Goal: Information Seeking & Learning: Learn about a topic

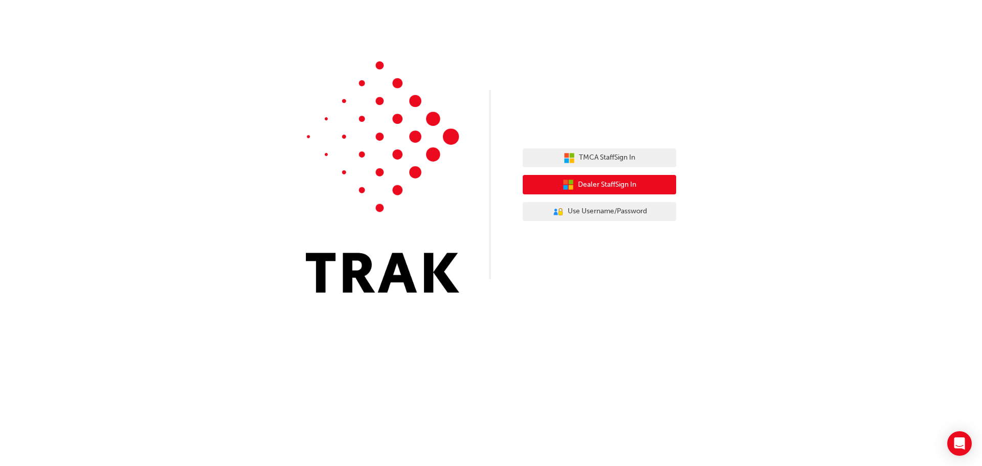
click at [651, 188] on button "Dealer Staff Sign In" at bounding box center [600, 184] width 154 height 19
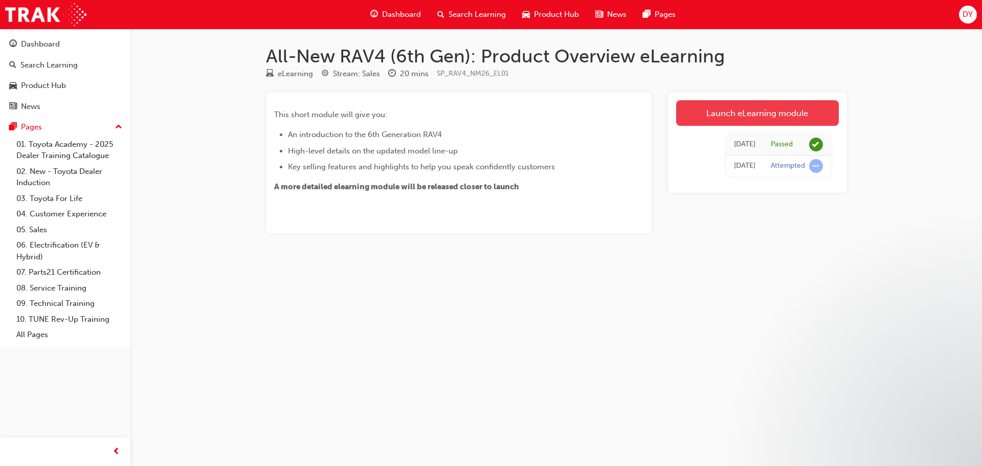
click at [750, 117] on link "Launch eLearning module" at bounding box center [757, 113] width 163 height 26
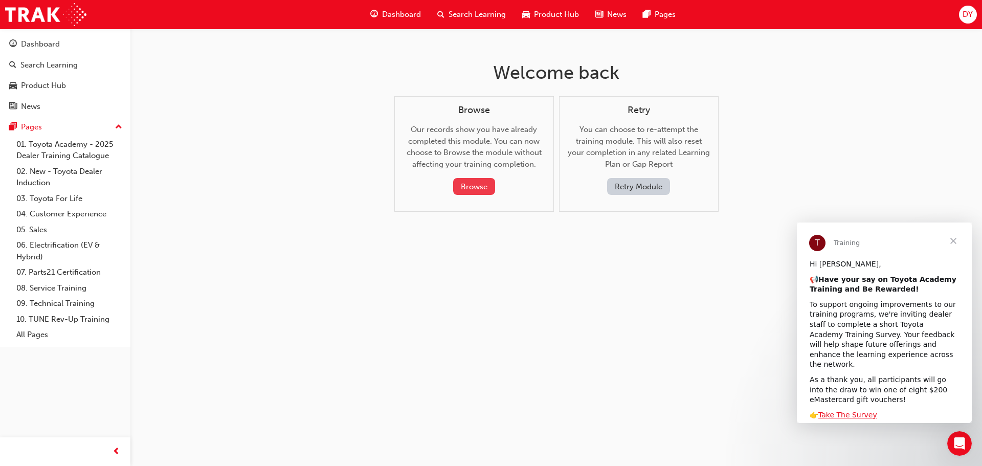
click at [471, 191] on button "Browse" at bounding box center [474, 186] width 42 height 17
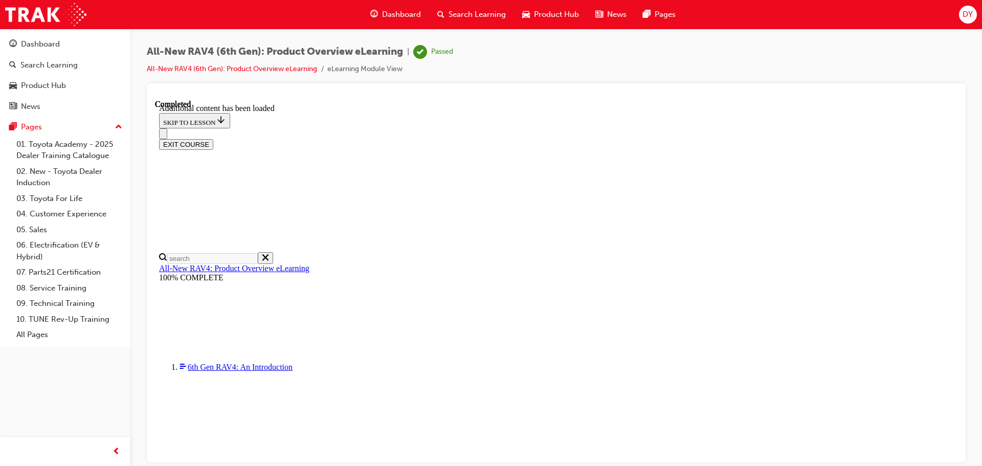
scroll to position [365, 0]
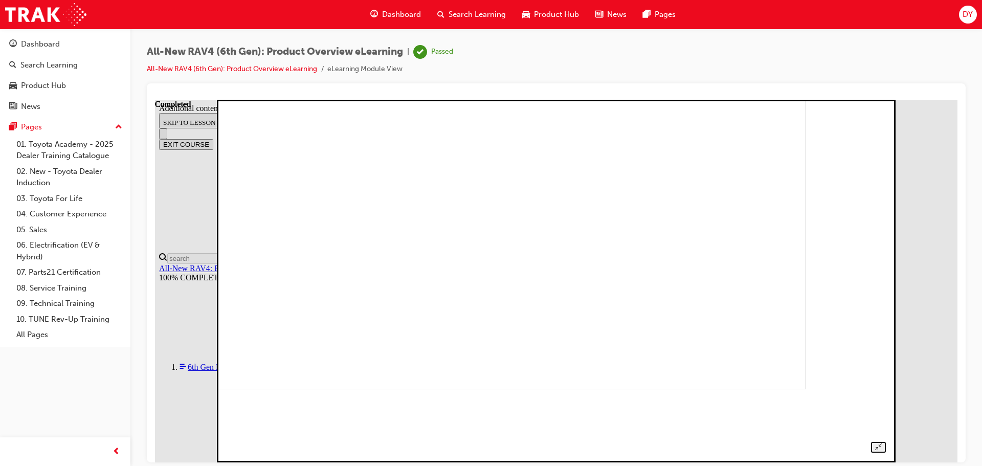
click at [502, 281] on img at bounding box center [484, 207] width 645 height 363
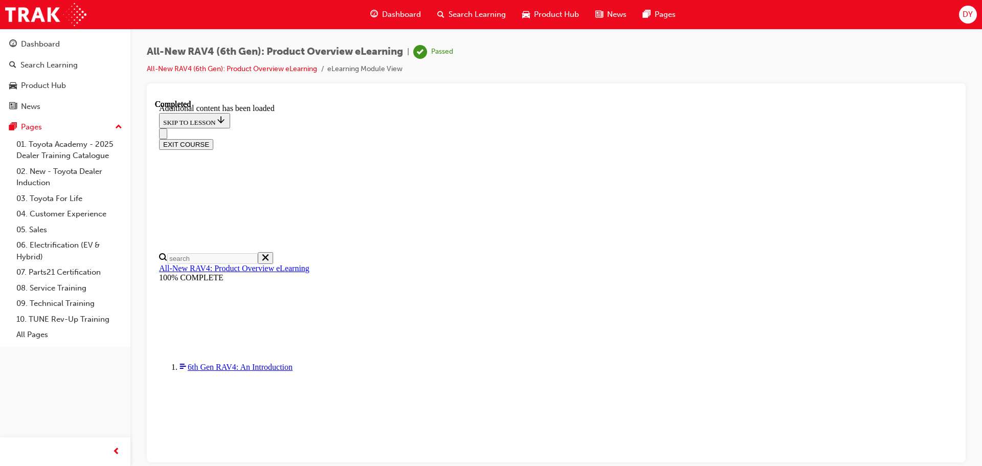
scroll to position [737, 0]
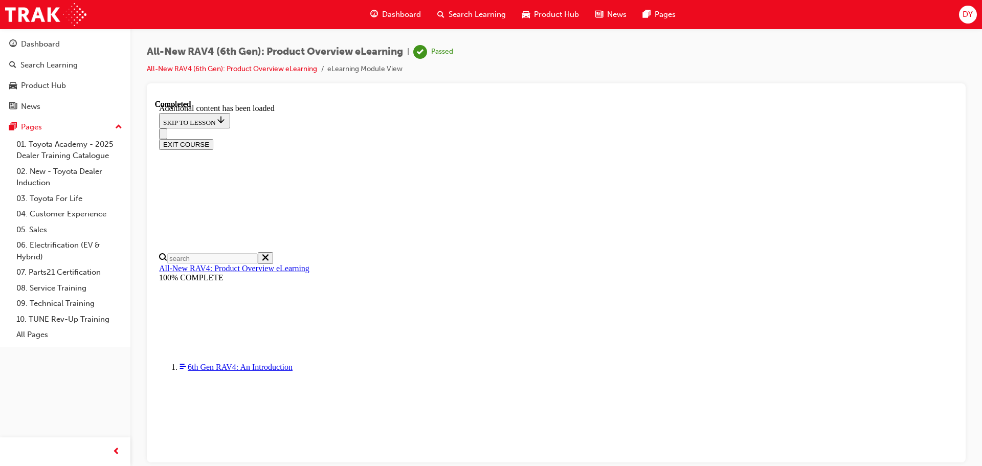
click at [968, 10] on span "DY" at bounding box center [968, 15] width 10 height 12
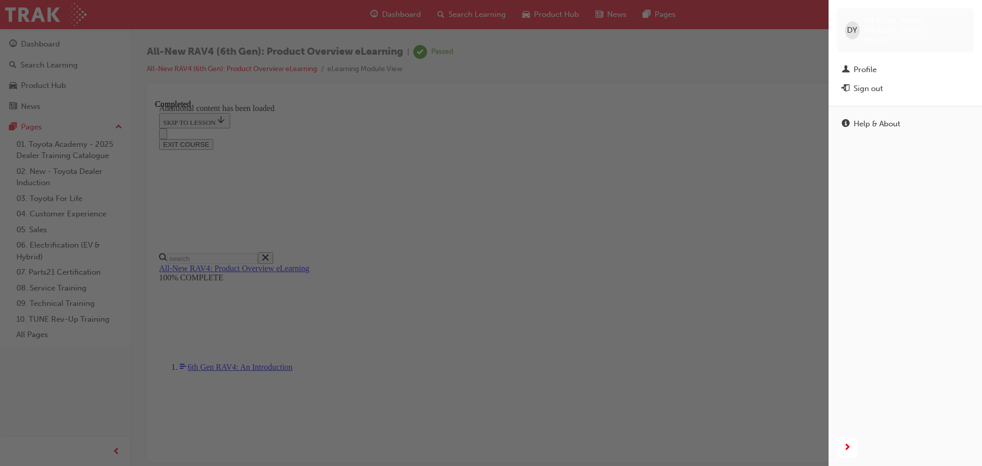
click at [878, 83] on div "Sign out" at bounding box center [868, 89] width 29 height 12
